Goal: Information Seeking & Learning: Learn about a topic

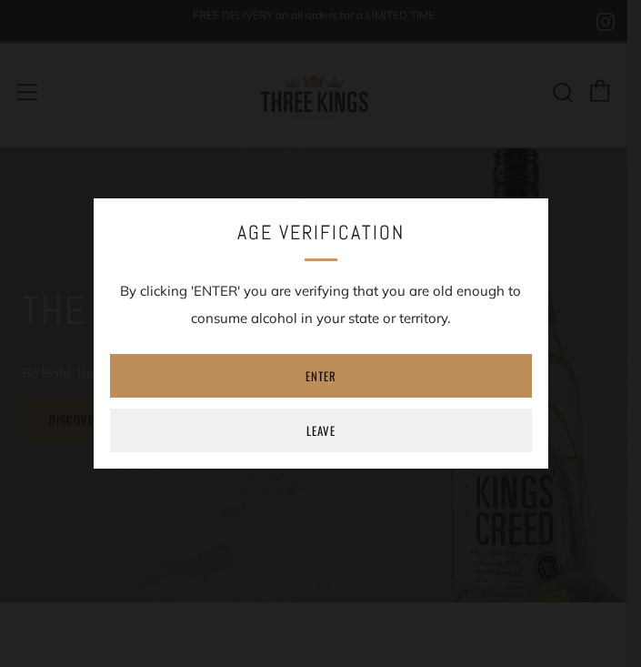
click at [301, 378] on link "Enter" at bounding box center [321, 376] width 422 height 44
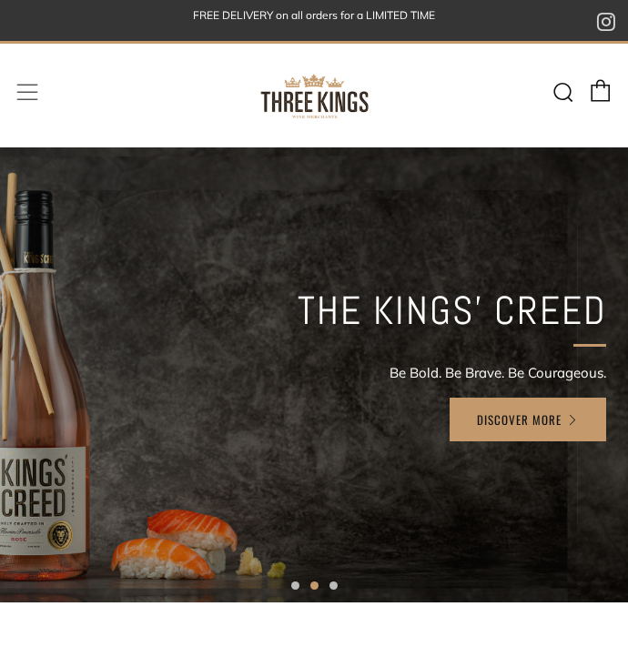
click at [31, 95] on icon at bounding box center [27, 92] width 22 height 23
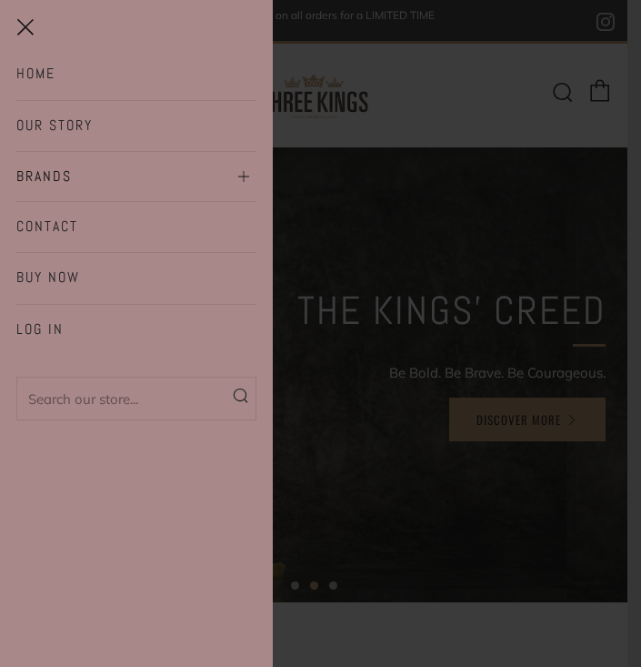
click at [221, 177] on link "Brands" at bounding box center [136, 177] width 240 height 29
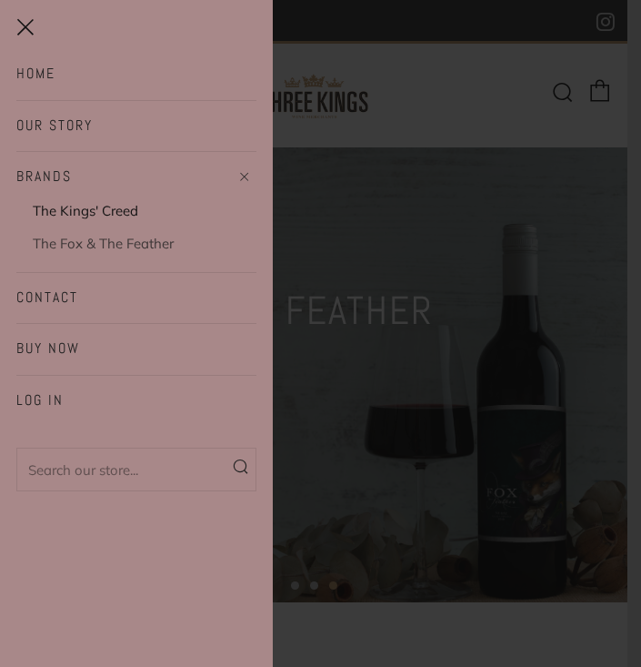
click at [123, 211] on link "The Kings' Creed" at bounding box center [145, 210] width 224 height 27
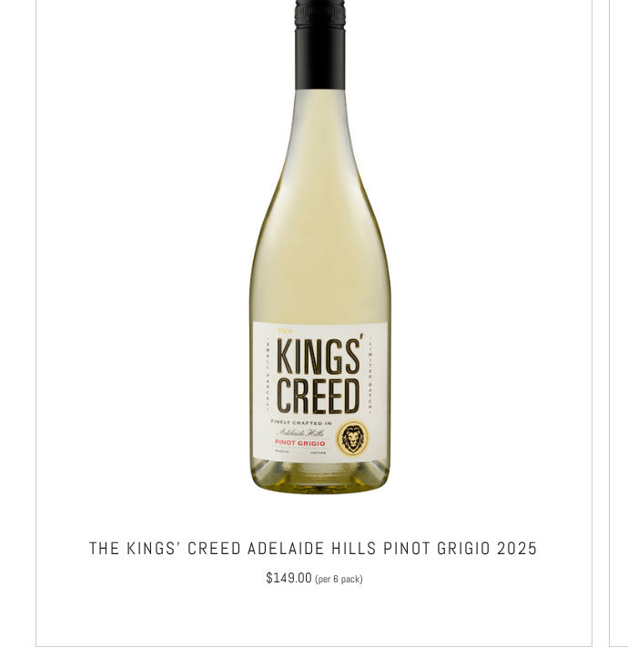
scroll to position [735, 0]
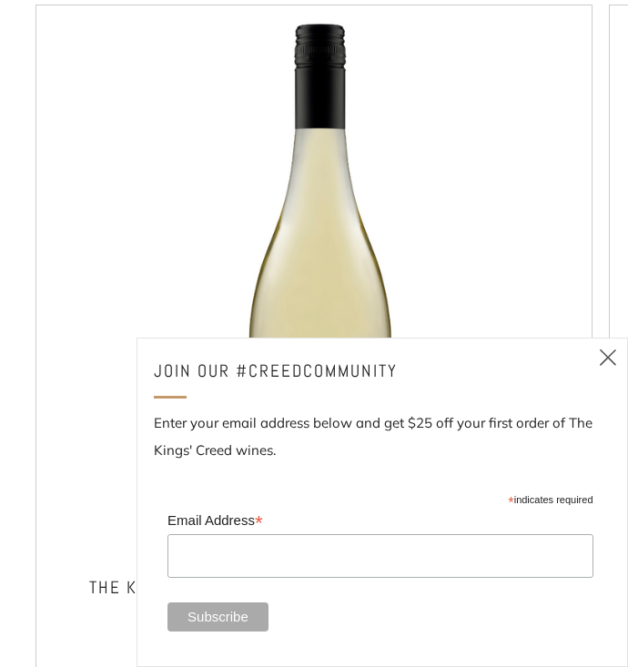
click at [605, 358] on div "JOIN OUR #CREEDCOMMUNITY" at bounding box center [382, 371] width 457 height 33
click at [602, 353] on icon at bounding box center [608, 357] width 22 height 23
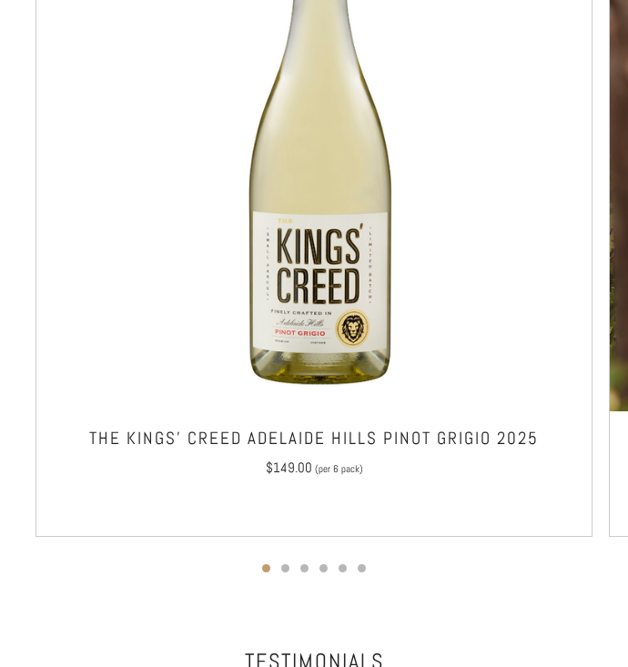
scroll to position [837, 0]
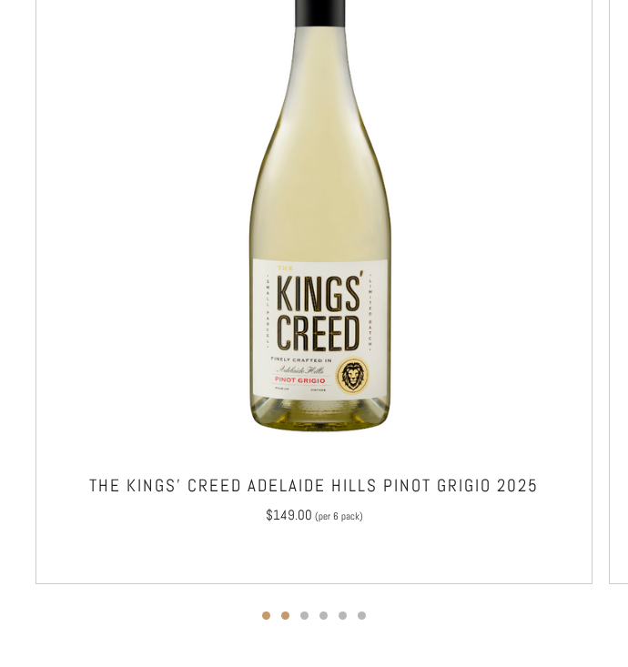
click at [283, 611] on button "2" at bounding box center [285, 615] width 8 height 8
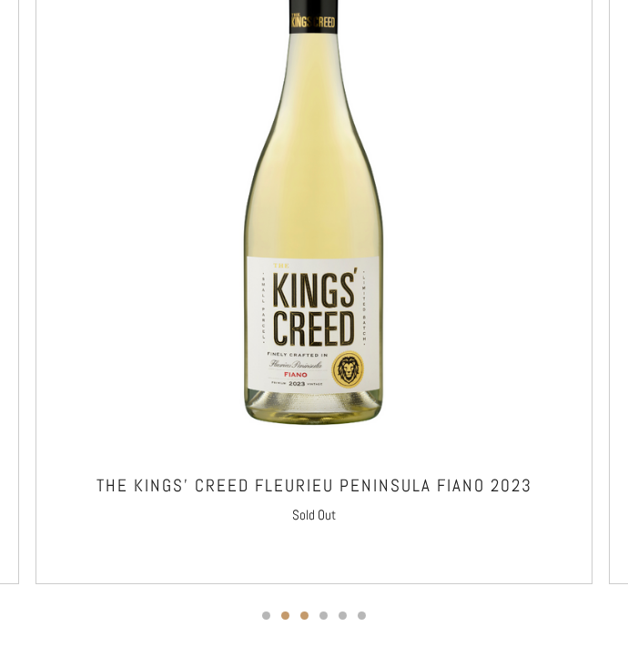
click at [305, 616] on button "3" at bounding box center [304, 615] width 8 height 8
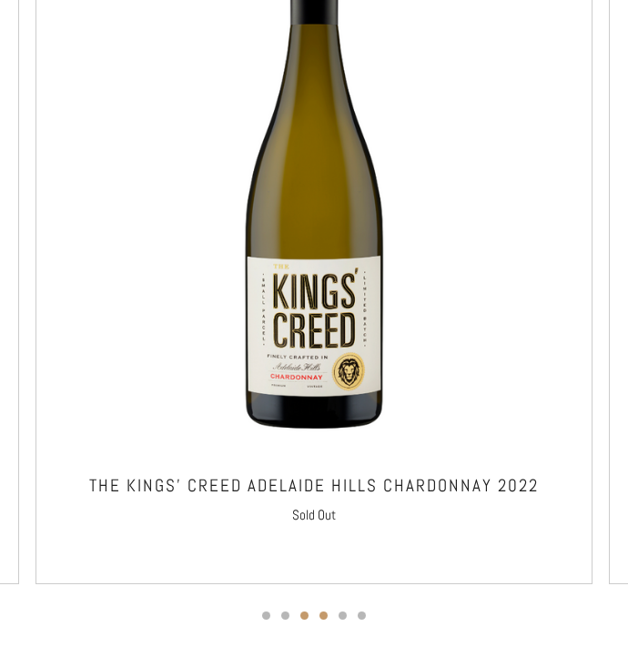
click at [323, 617] on button "4" at bounding box center [323, 615] width 8 height 8
